Goal: Find specific page/section: Find specific page/section

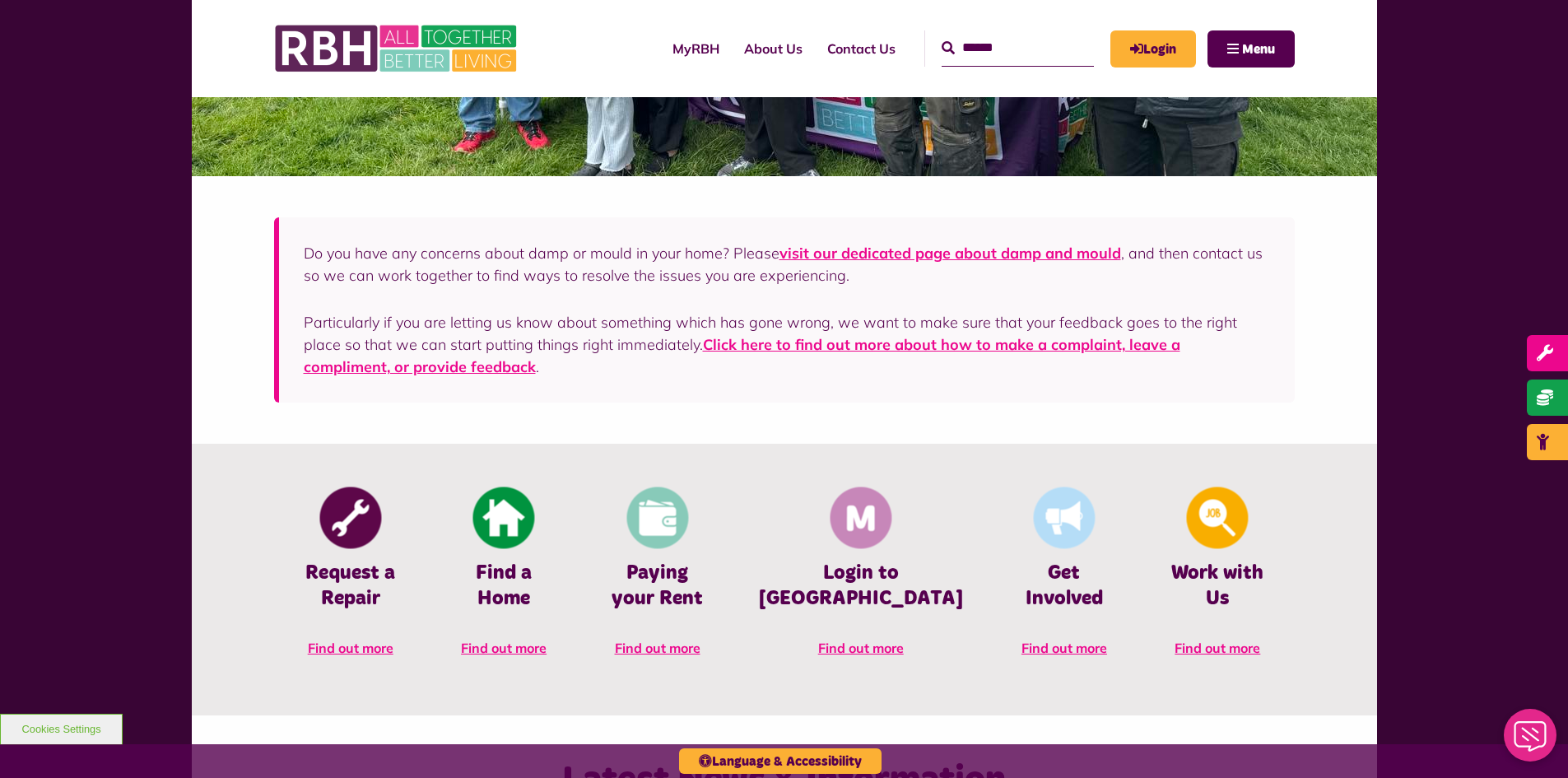
scroll to position [493, 0]
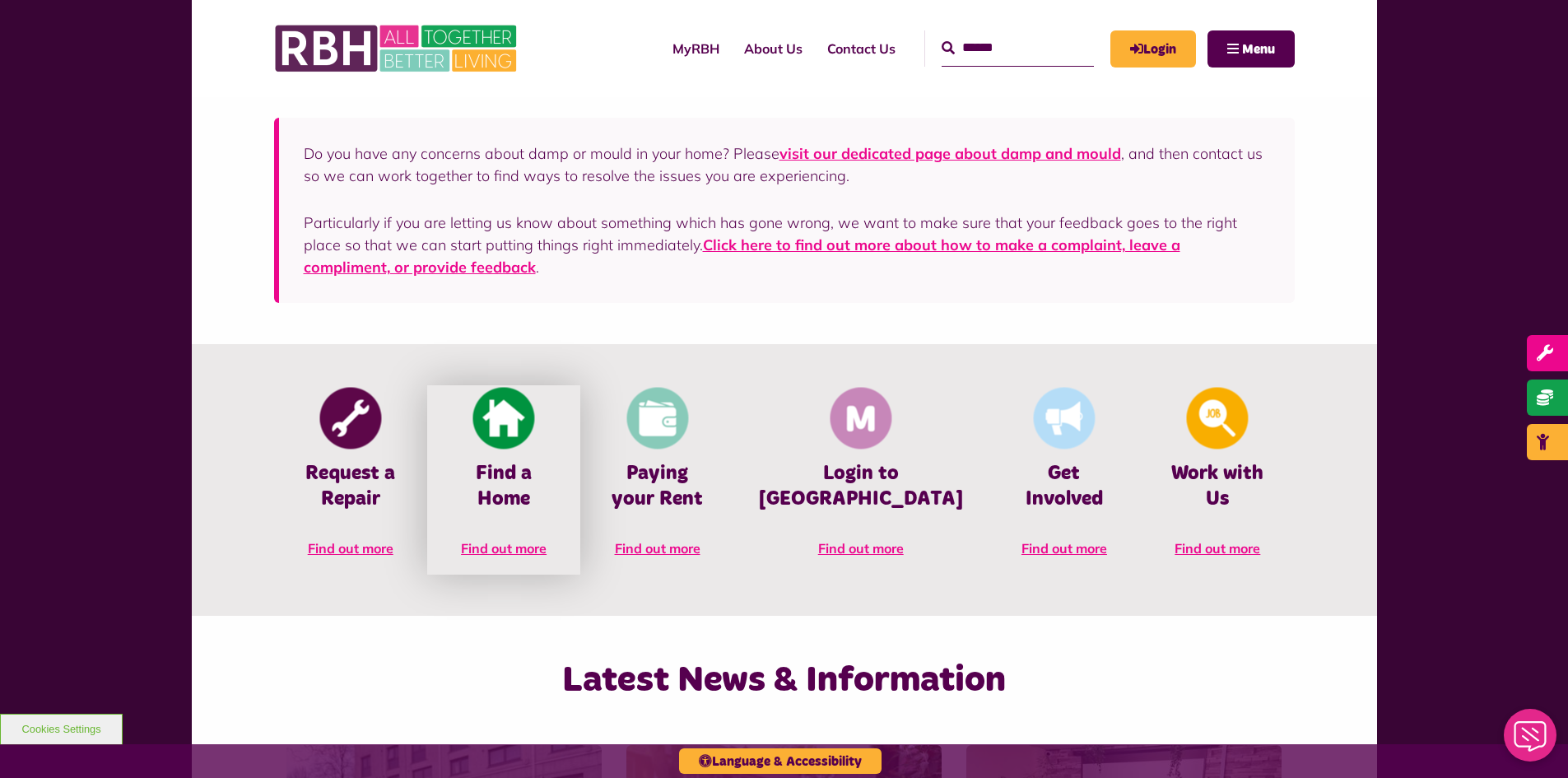
click at [545, 469] on h4 "Find a Home" at bounding box center [503, 486] width 104 height 51
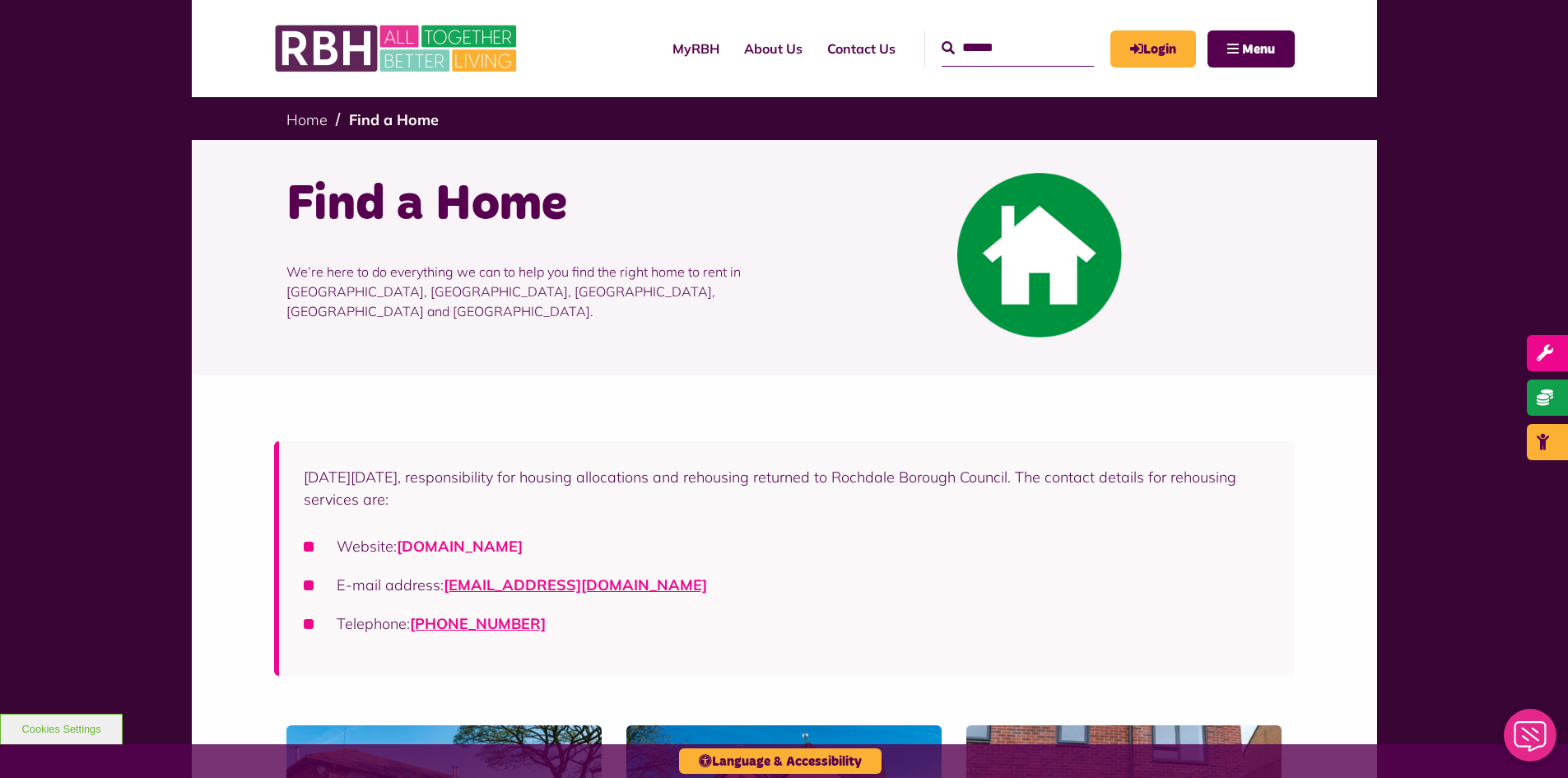
click at [522, 545] on link "[DOMAIN_NAME]" at bounding box center [460, 546] width 126 height 19
